Goal: Find specific page/section: Find specific page/section

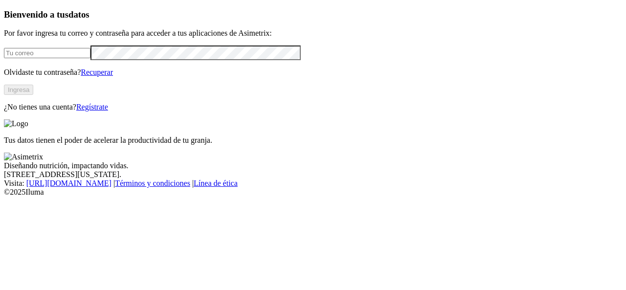
type input "[PERSON_NAME][EMAIL_ADDRESS][PERSON_NAME][PERSON_NAME][DOMAIN_NAME]"
click at [33, 95] on button "Ingresa" at bounding box center [18, 90] width 29 height 10
